Goal: Information Seeking & Learning: Learn about a topic

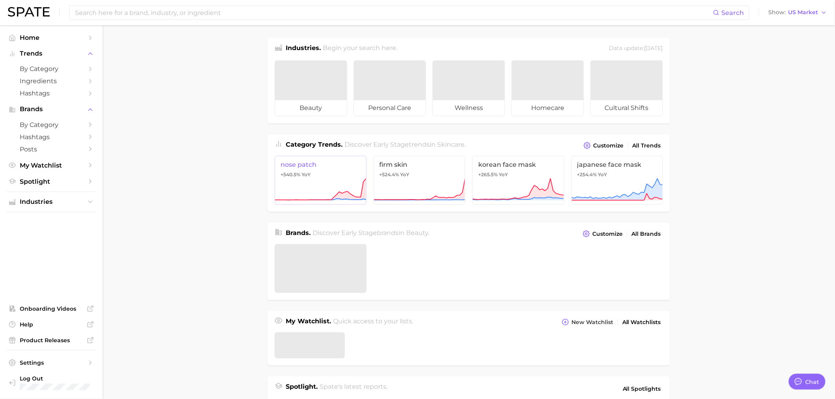
type textarea "x"
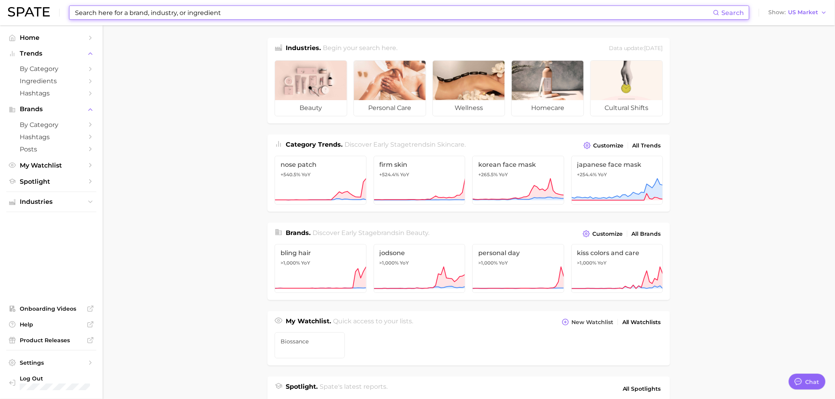
click at [132, 16] on input at bounding box center [393, 12] width 639 height 13
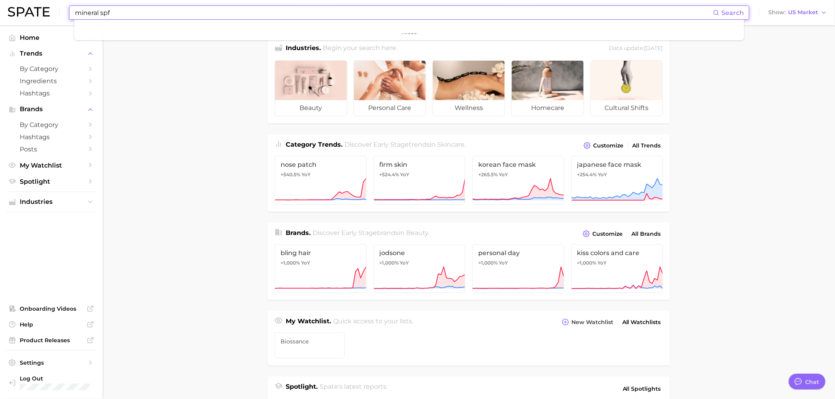
type input "mineral spf"
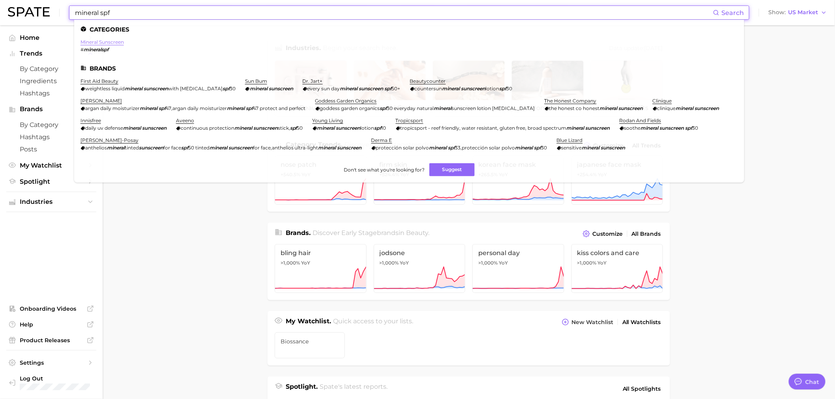
click at [114, 41] on link "mineral sunscreen" at bounding box center [101, 42] width 43 height 6
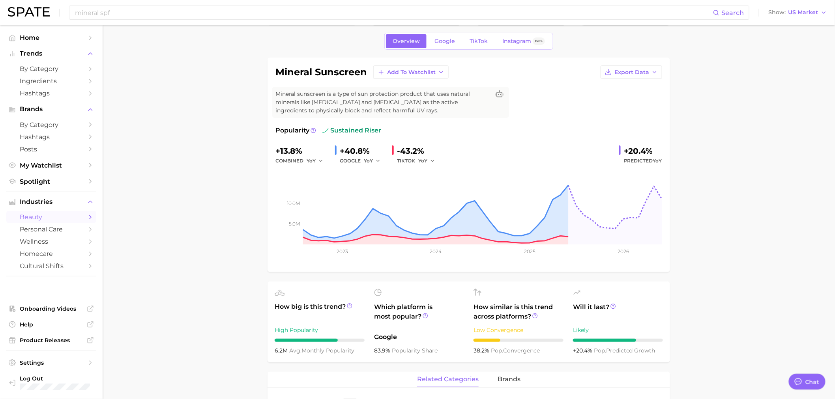
type textarea "x"
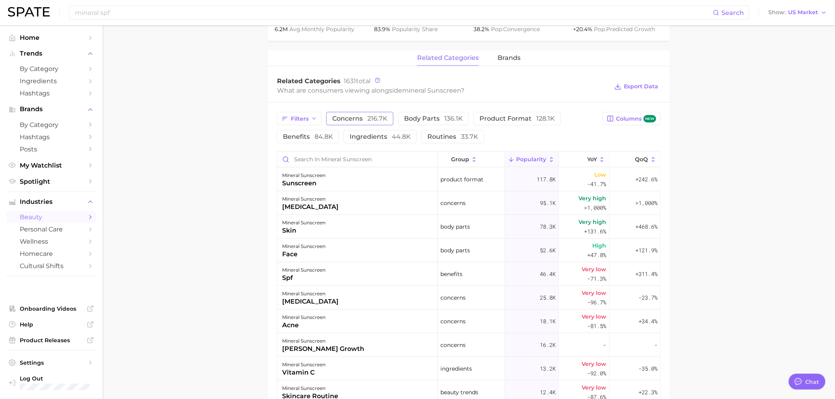
scroll to position [350, 0]
click at [354, 118] on span "concerns 216.7k" at bounding box center [359, 118] width 55 height 6
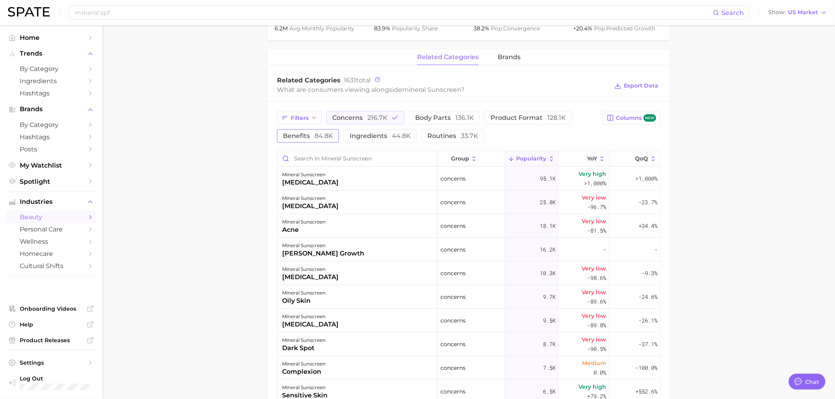
click at [314, 140] on button "benefits 84.8k" at bounding box center [308, 135] width 62 height 13
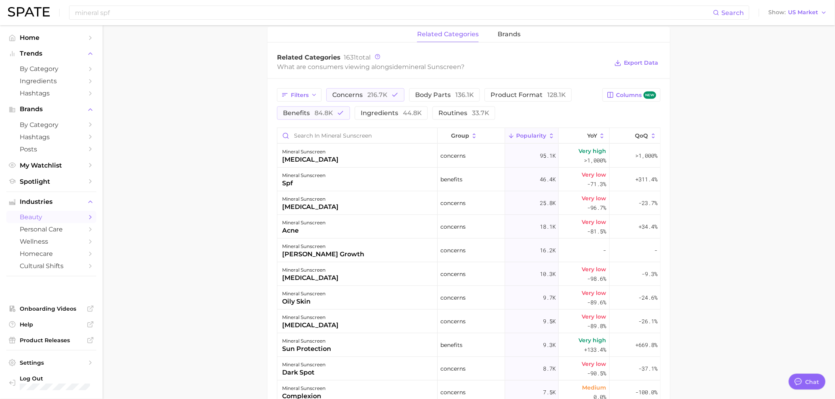
scroll to position [395, 0]
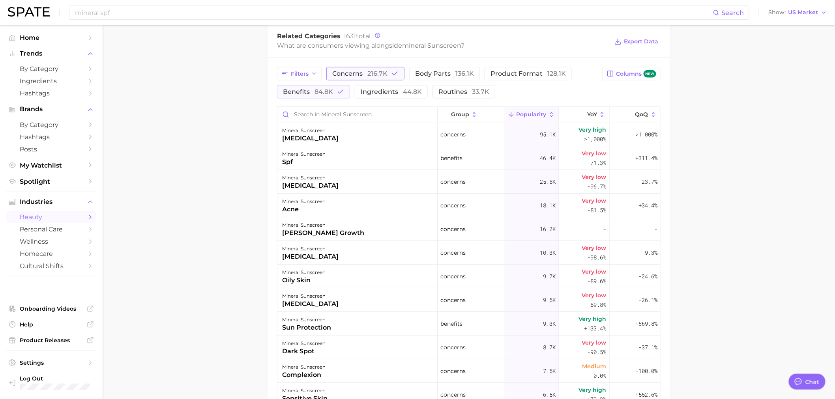
click at [368, 73] on span "216.7k" at bounding box center [377, 73] width 20 height 7
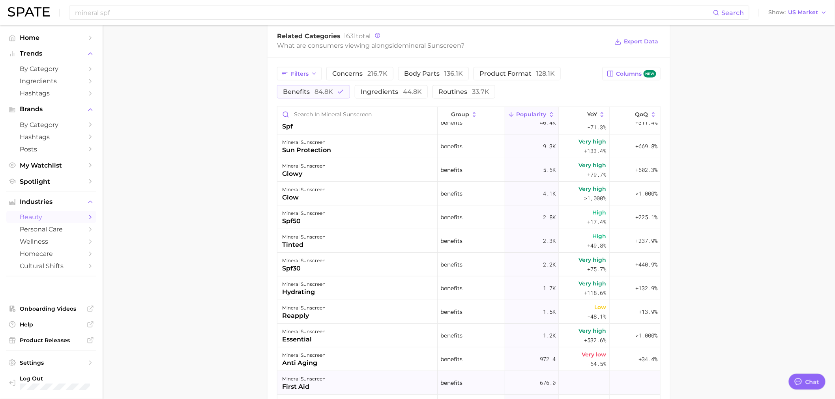
scroll to position [0, 0]
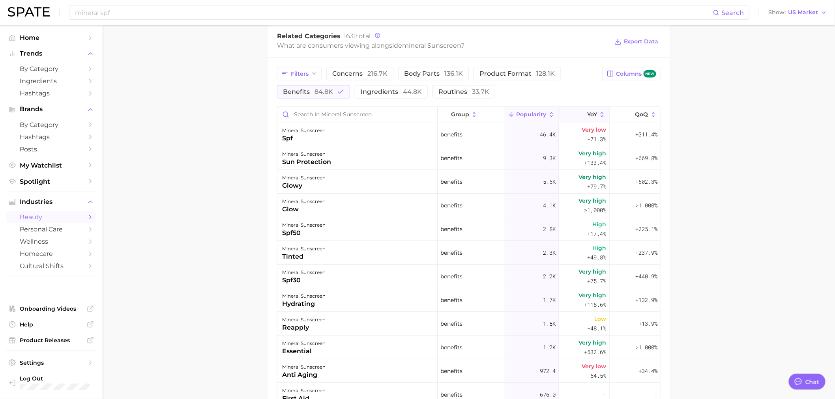
click at [579, 116] on icon at bounding box center [582, 114] width 7 height 7
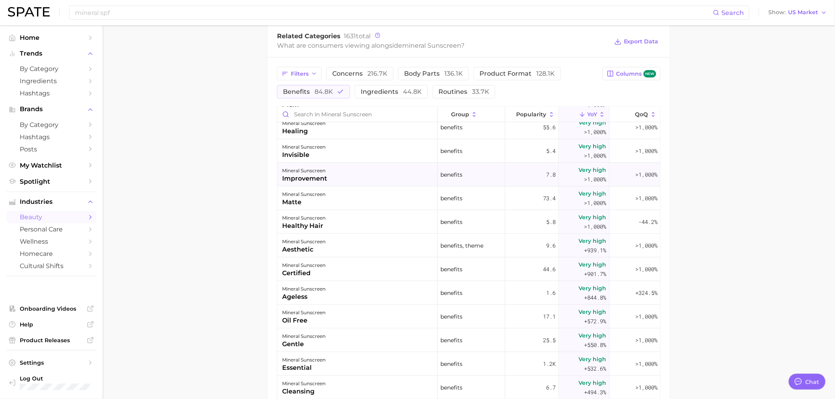
scroll to position [307, 0]
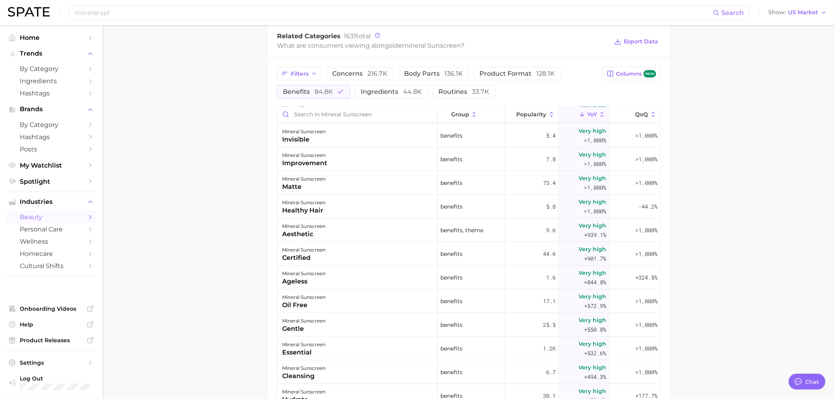
click at [589, 112] on span "YoY" at bounding box center [592, 114] width 10 height 6
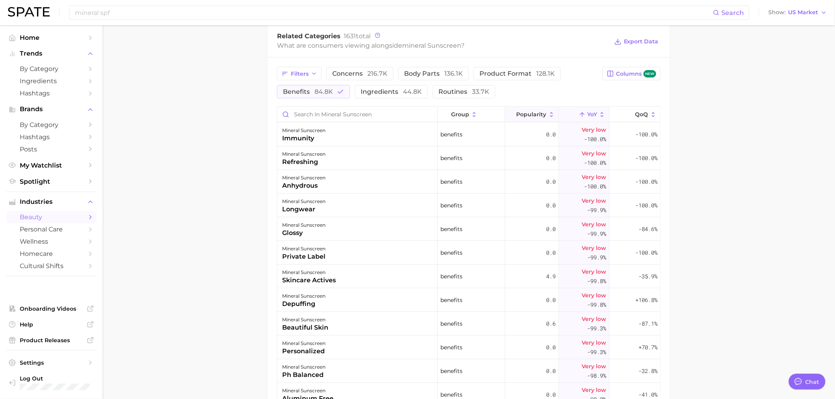
click at [508, 113] on icon at bounding box center [511, 114] width 7 height 7
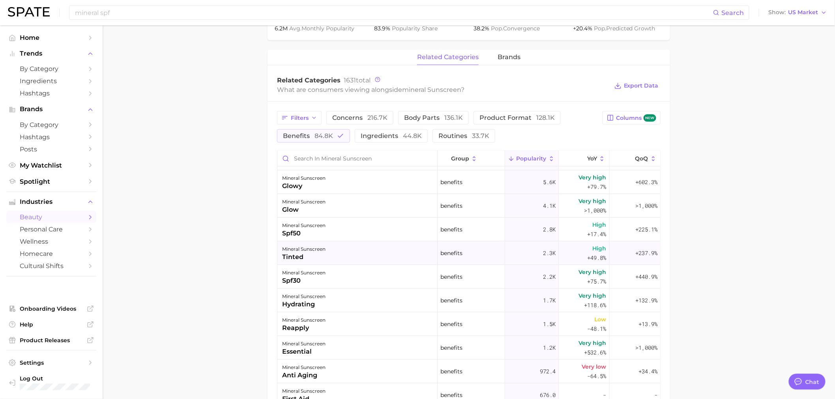
scroll to position [88, 0]
